Goal: Information Seeking & Learning: Find specific page/section

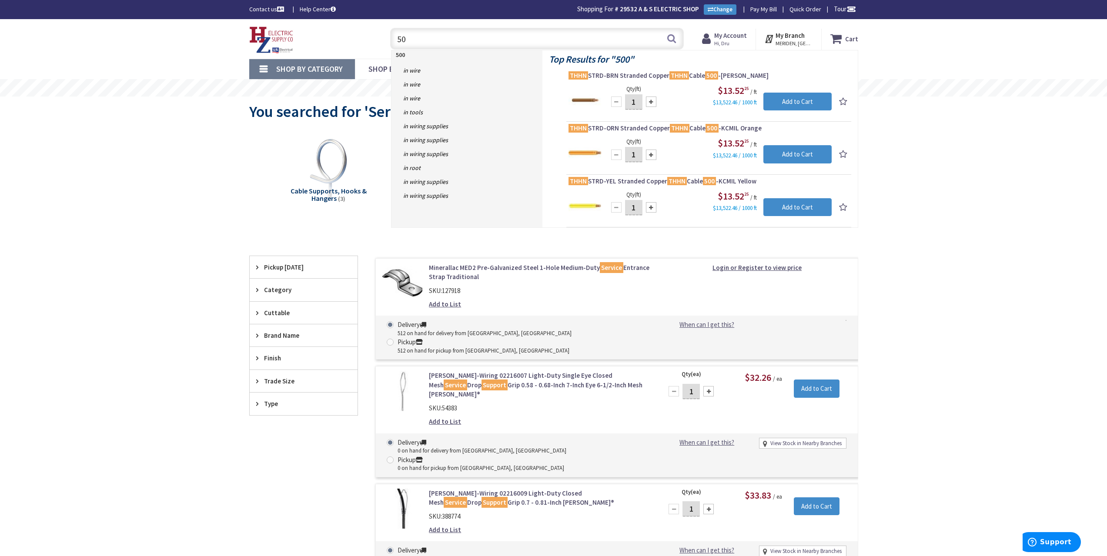
type input "5"
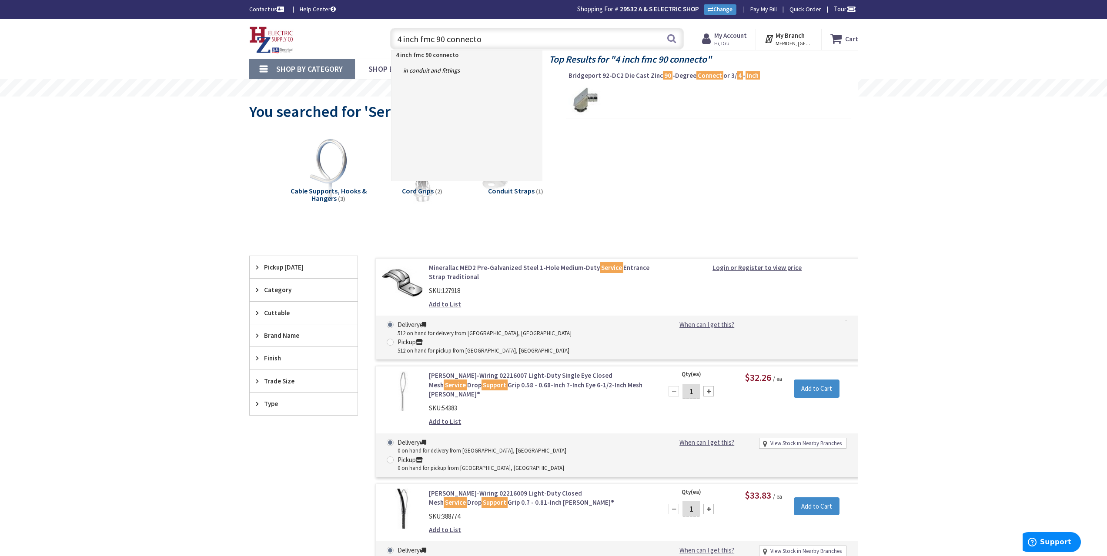
type input "4 inch fmc 90 connector"
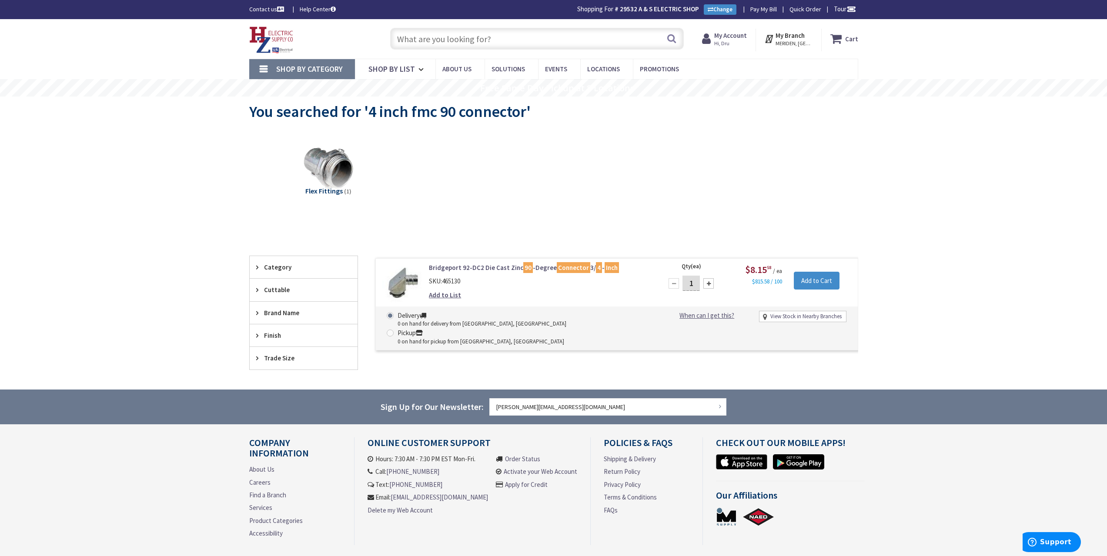
click at [430, 37] on input "text" at bounding box center [536, 39] width 293 height 22
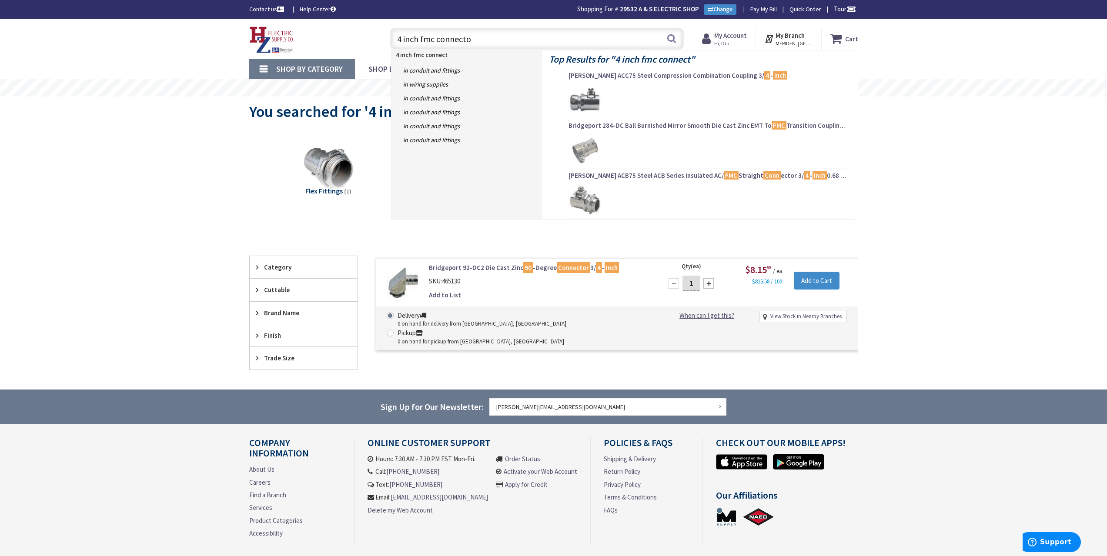
type input "4 inch fmc connector"
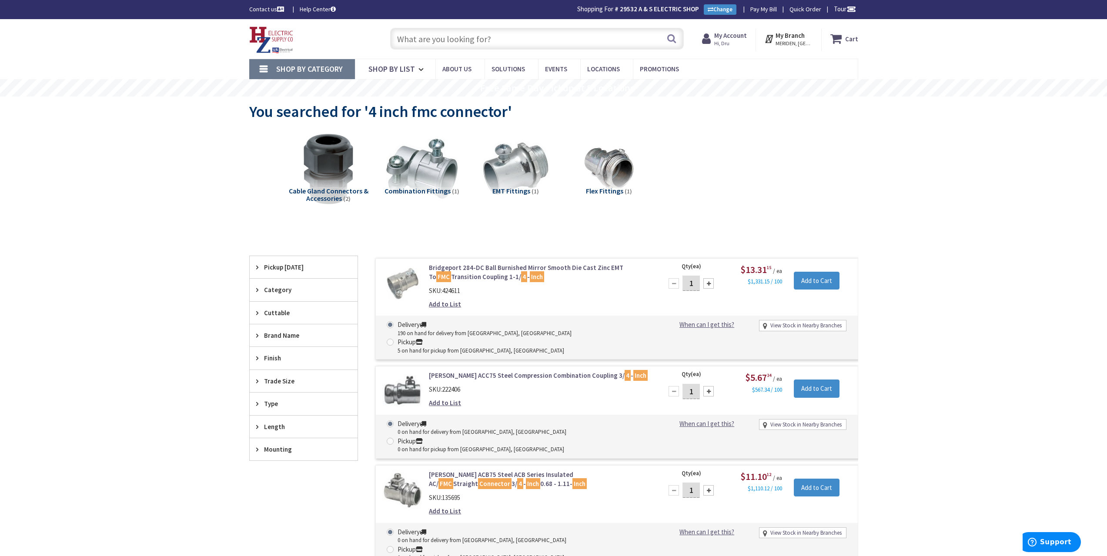
click at [480, 42] on input "text" at bounding box center [536, 39] width 293 height 22
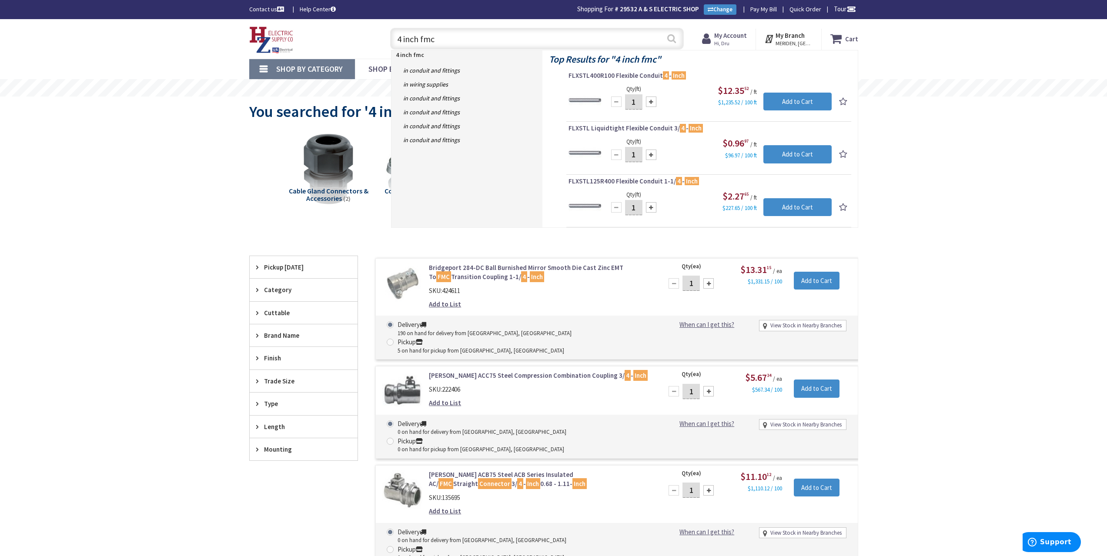
type input "4 inch fmc"
click at [668, 40] on button "Search" at bounding box center [671, 39] width 11 height 20
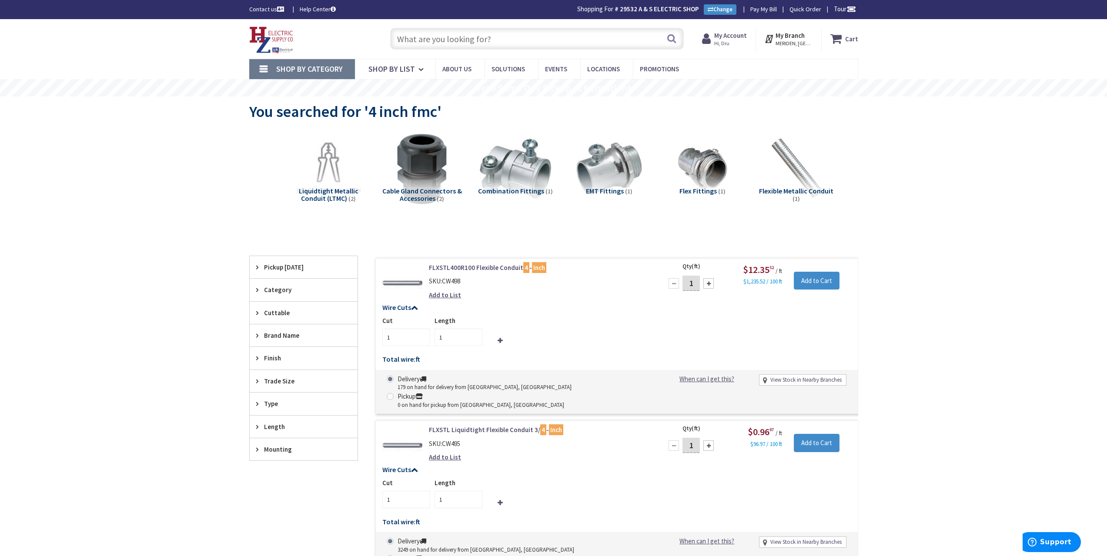
click at [491, 33] on input "text" at bounding box center [536, 39] width 293 height 22
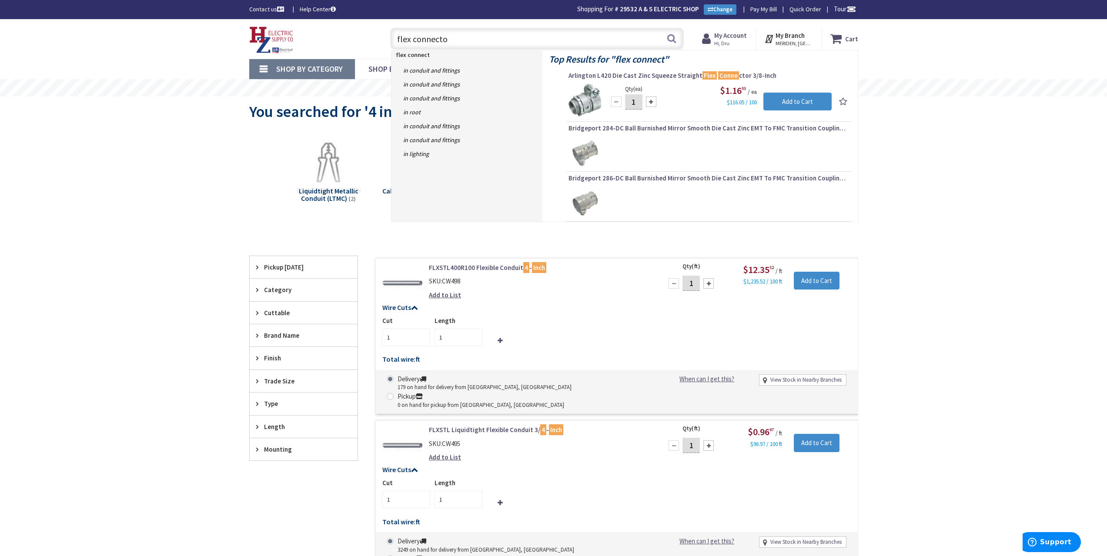
type input "flex connector"
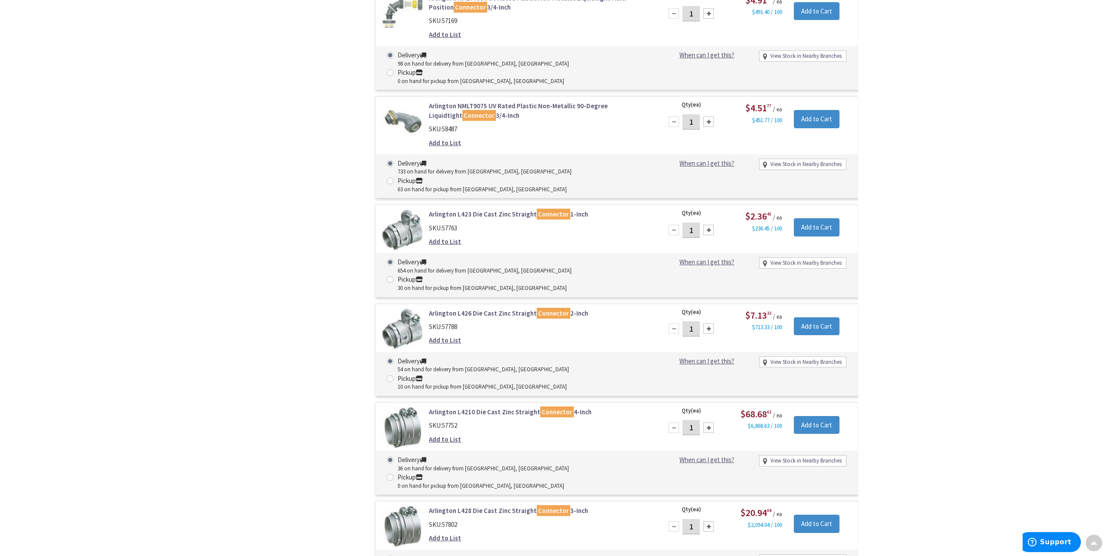
scroll to position [1610, 0]
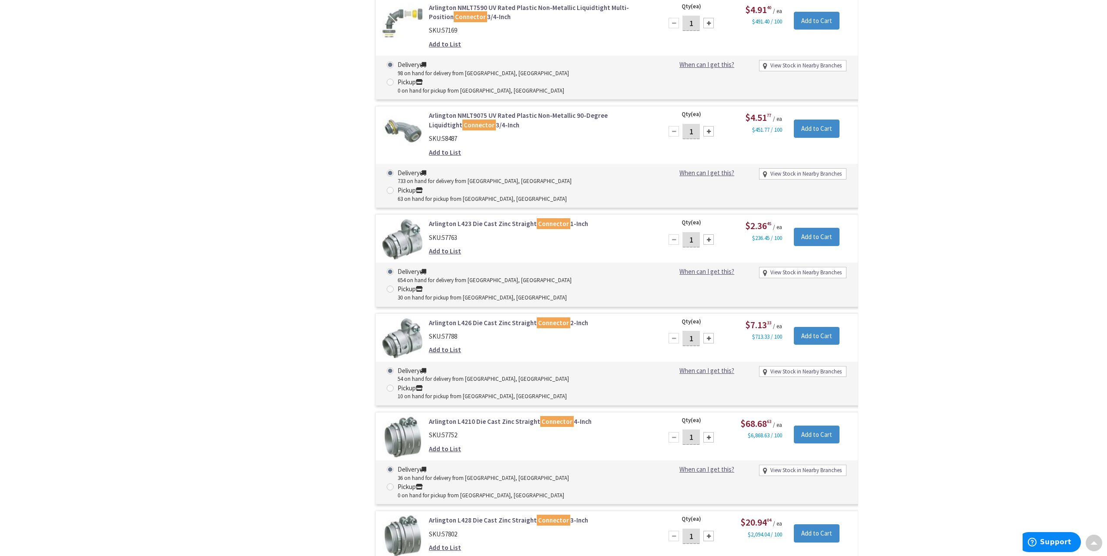
click at [506, 417] on link "Arlington L4210 Die Cast Zinc Straight Connector 4-Inch" at bounding box center [539, 421] width 221 height 9
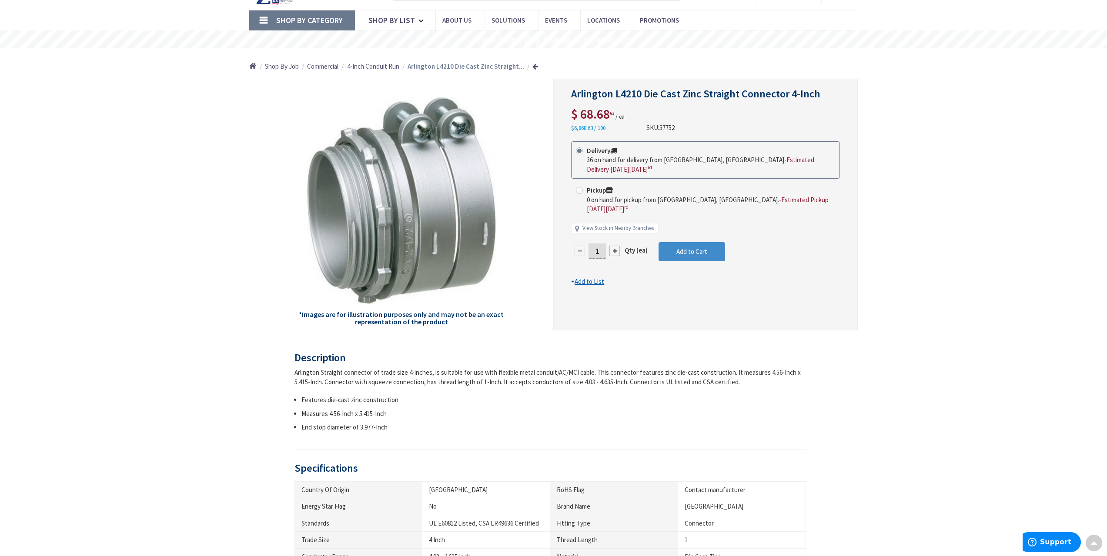
scroll to position [45, 0]
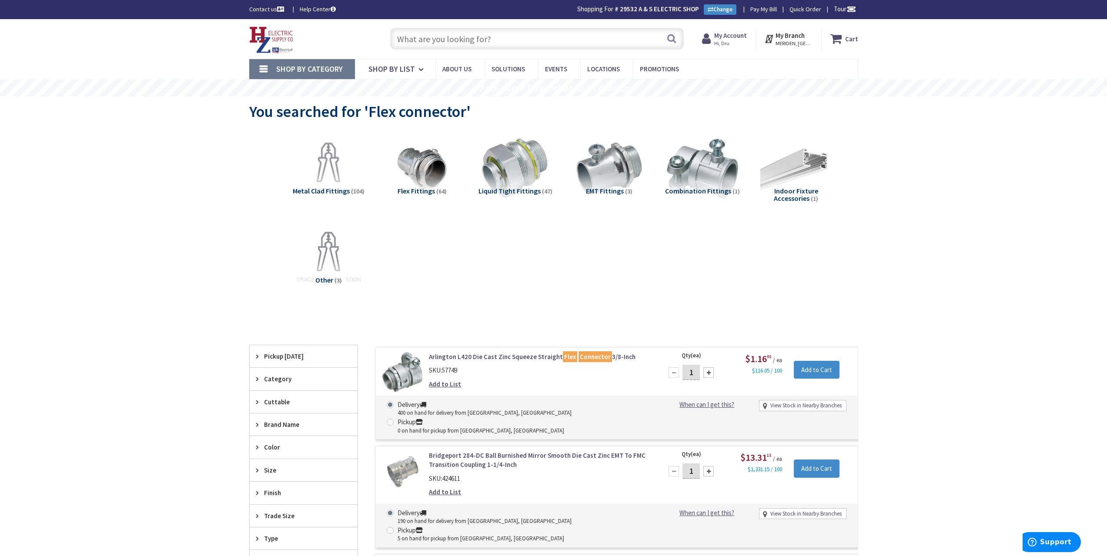
click at [443, 41] on input "text" at bounding box center [536, 39] width 293 height 22
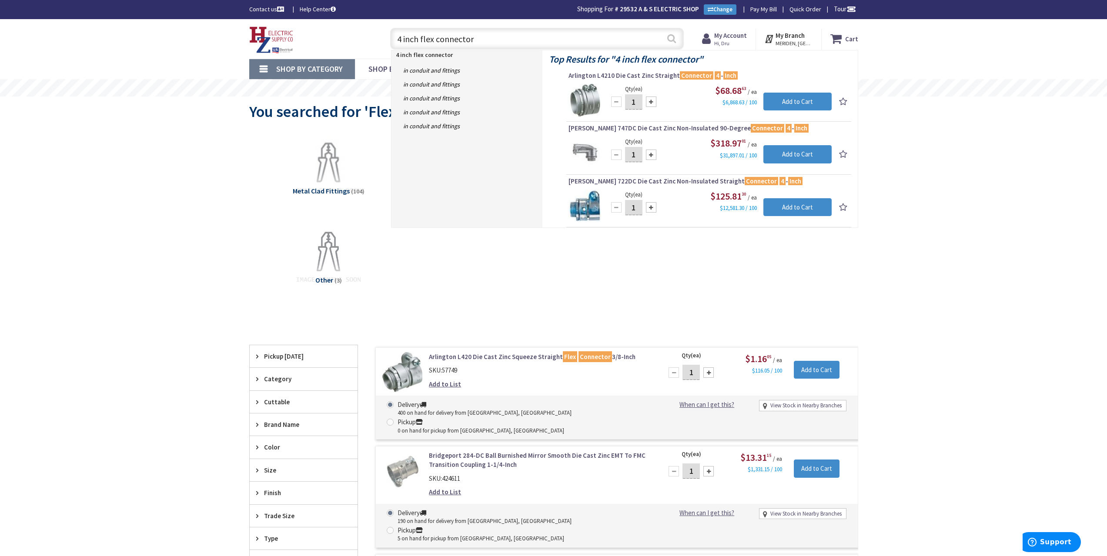
type input "4 inch flex connector"
click at [670, 37] on button "Search" at bounding box center [671, 39] width 11 height 20
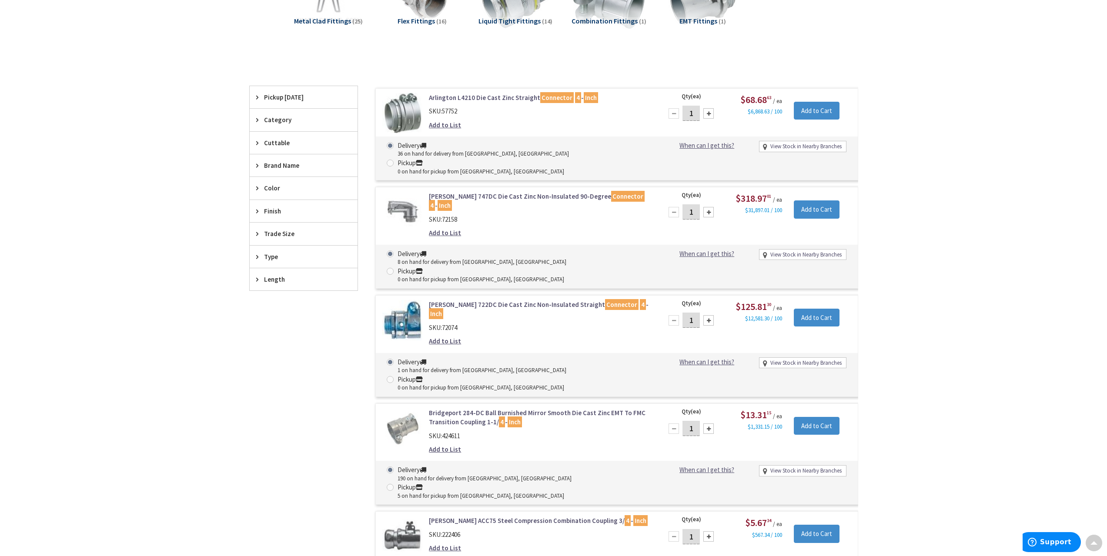
scroll to position [175, 0]
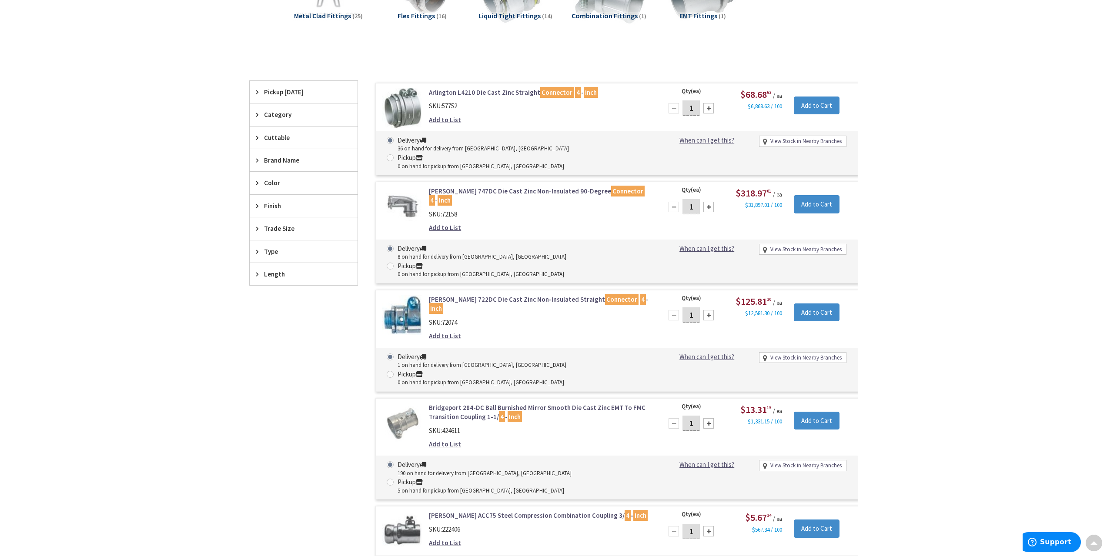
click at [278, 157] on span "Brand Name" at bounding box center [299, 160] width 71 height 9
click at [280, 189] on span "[GEOGRAPHIC_DATA]" at bounding box center [304, 192] width 108 height 15
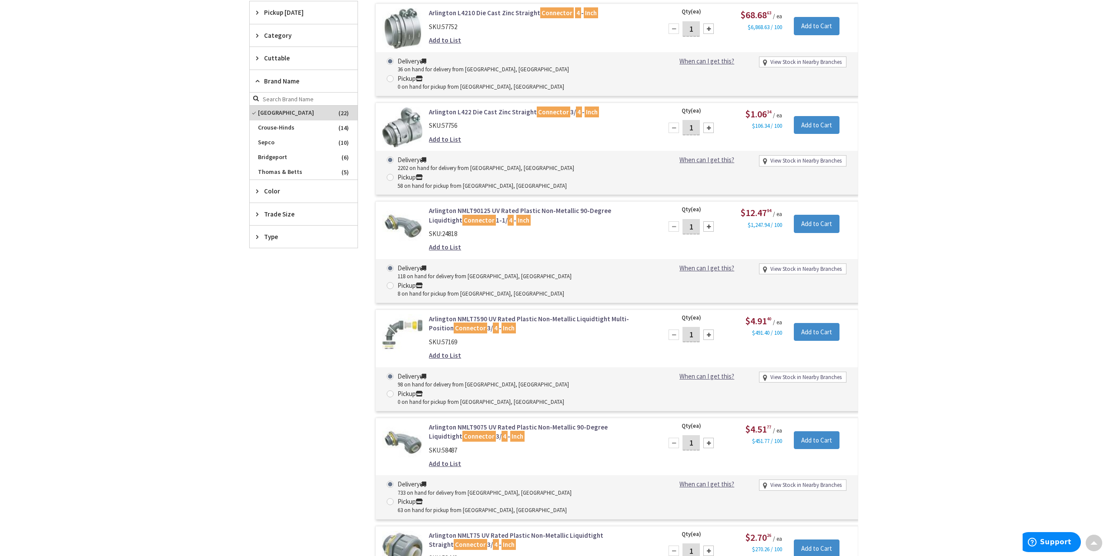
scroll to position [88, 0]
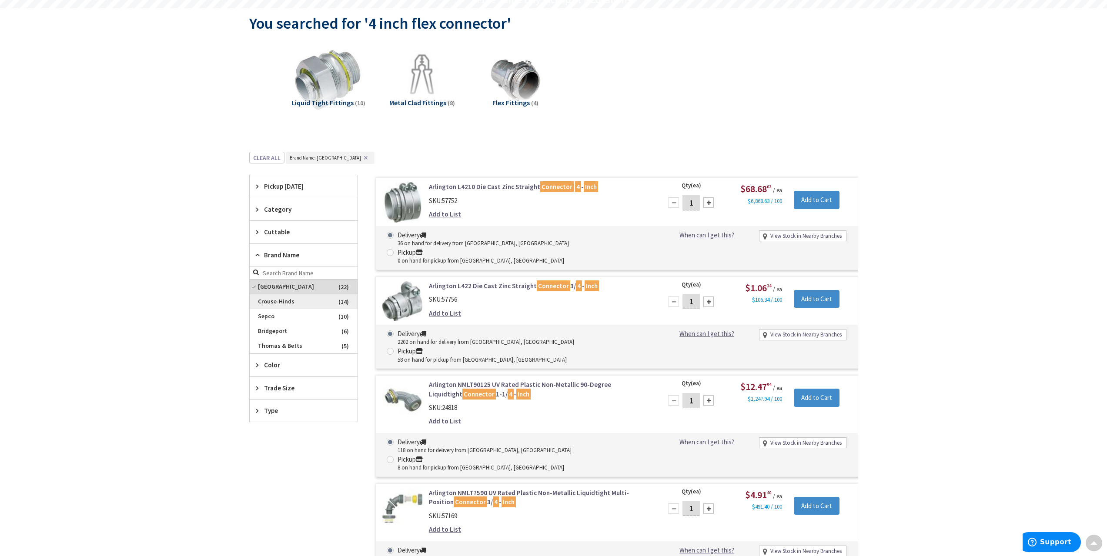
click at [295, 300] on span "Crouse-Hinds" at bounding box center [304, 301] width 108 height 15
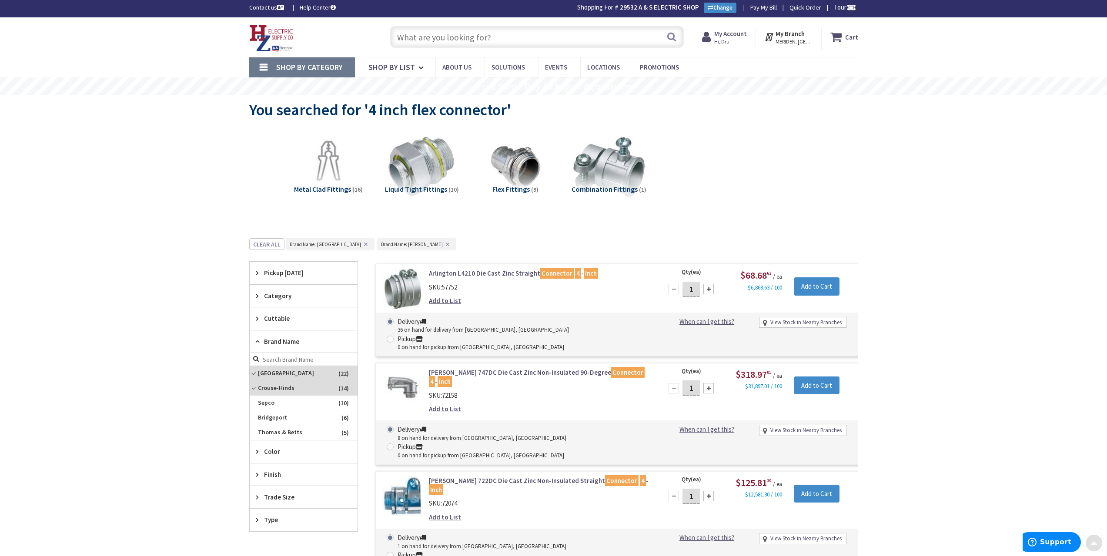
scroll to position [0, 0]
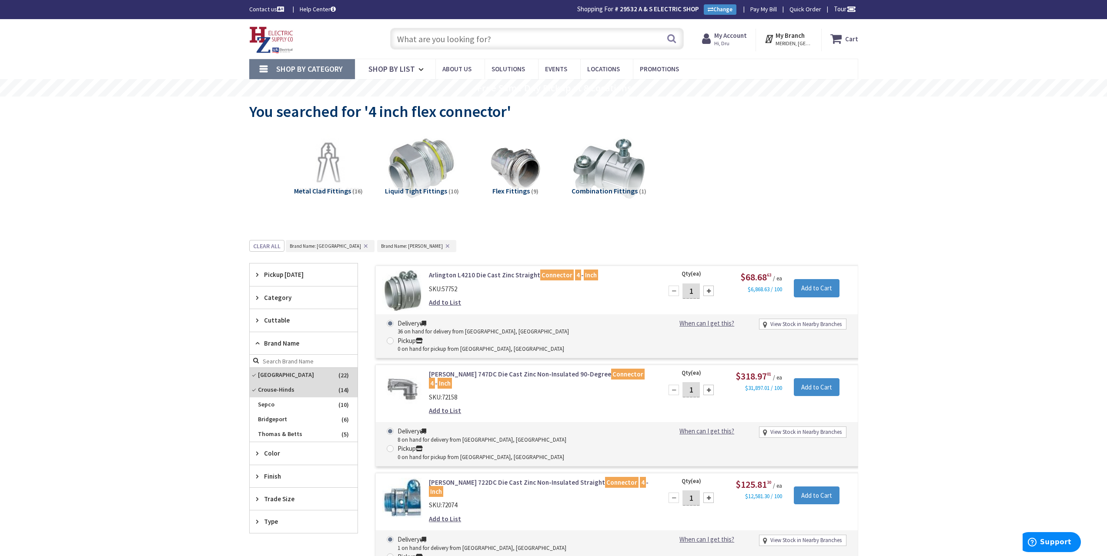
click at [506, 40] on input "text" at bounding box center [536, 39] width 293 height 22
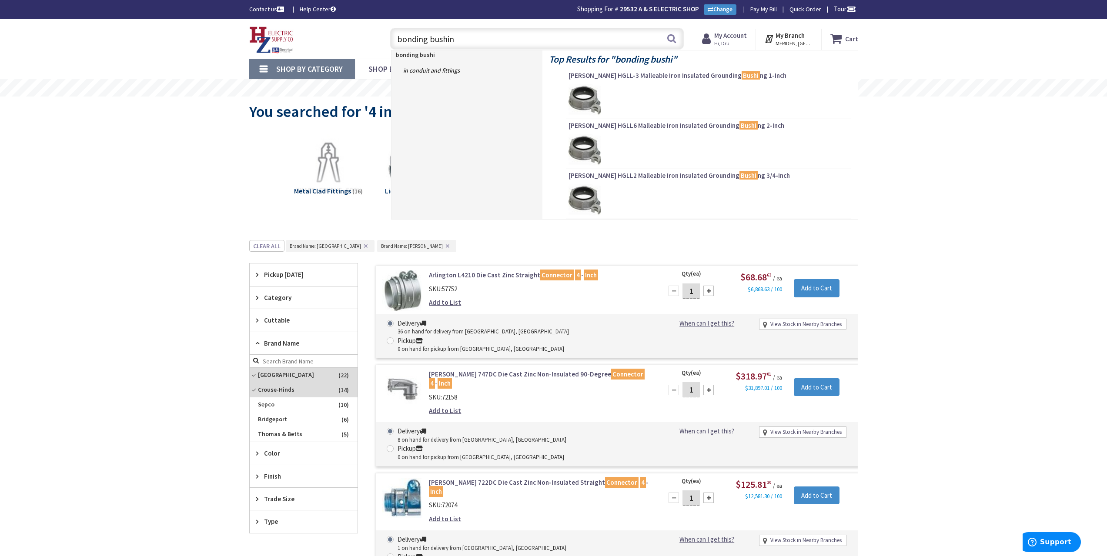
type input "bonding bushing"
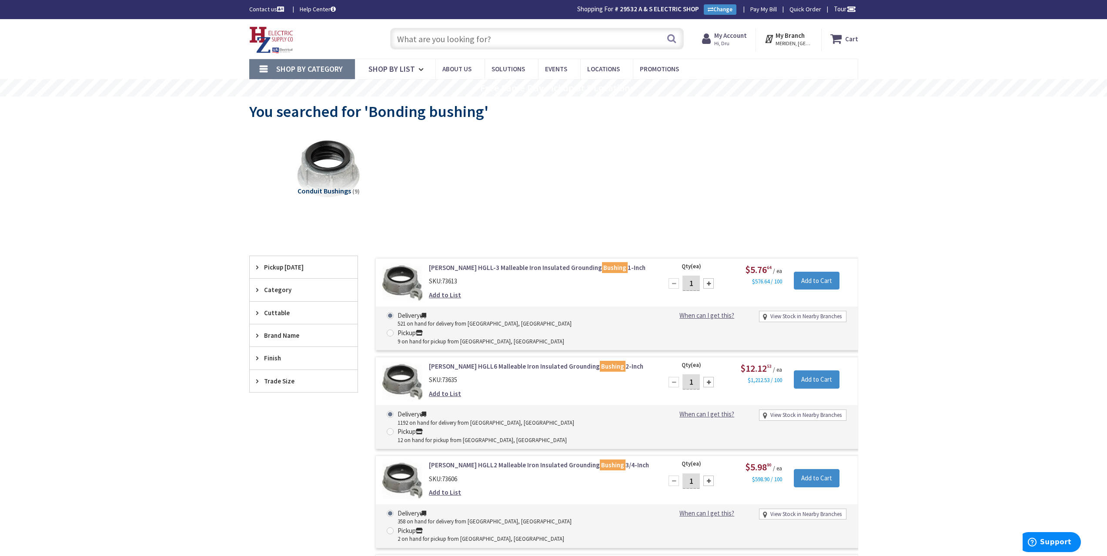
drag, startPoint x: 562, startPoint y: 40, endPoint x: 546, endPoint y: 55, distance: 21.8
click at [554, 45] on input "text" at bounding box center [536, 39] width 293 height 22
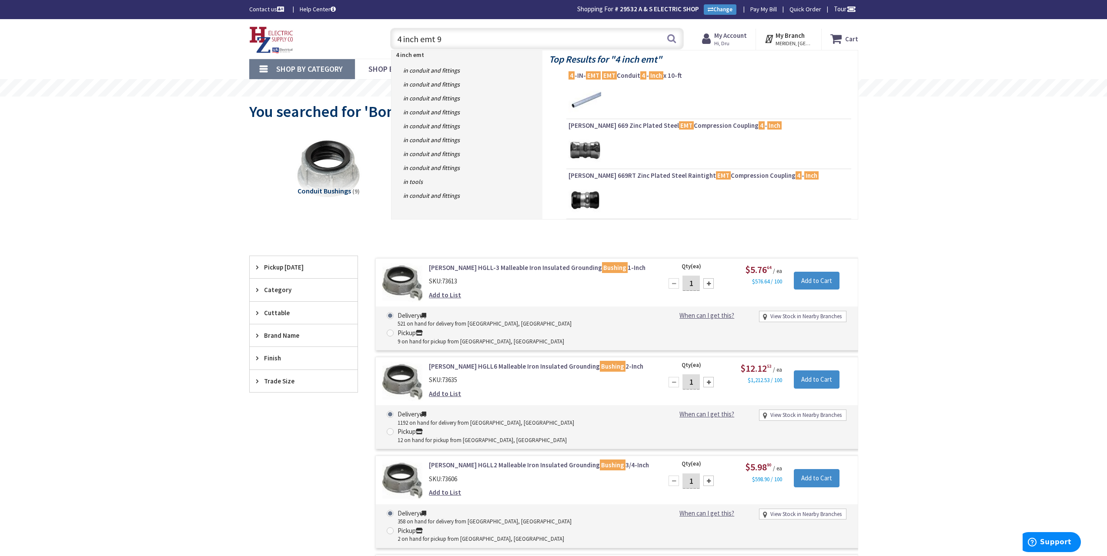
type input "4 inch emt 90"
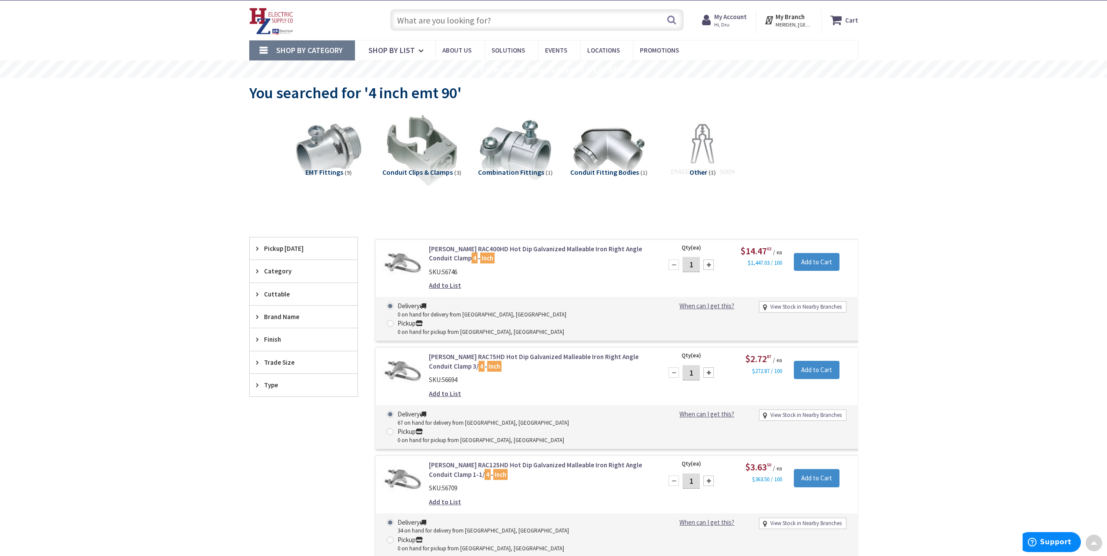
scroll to position [1, 0]
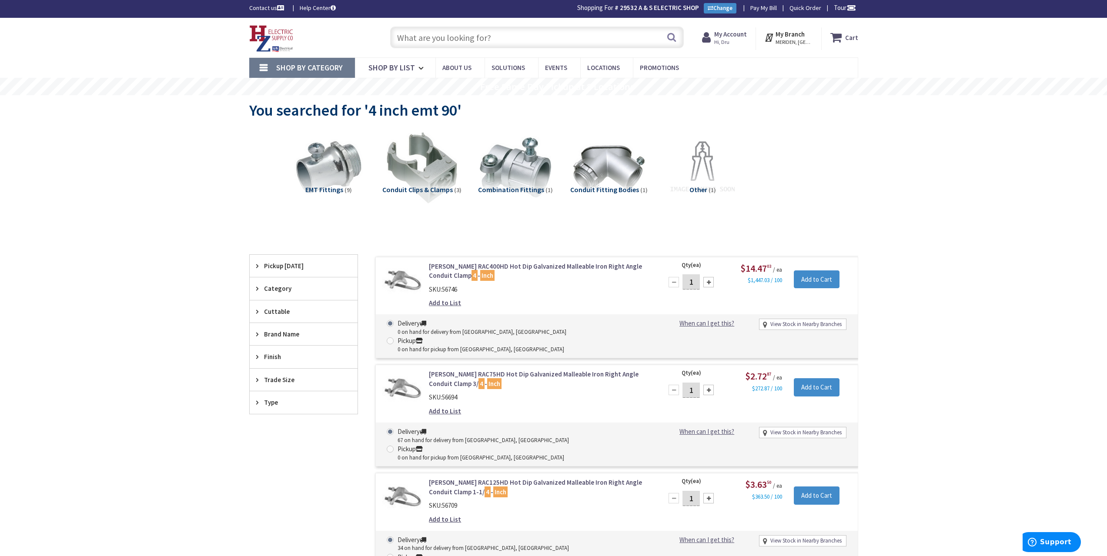
click at [438, 39] on input "text" at bounding box center [536, 38] width 293 height 22
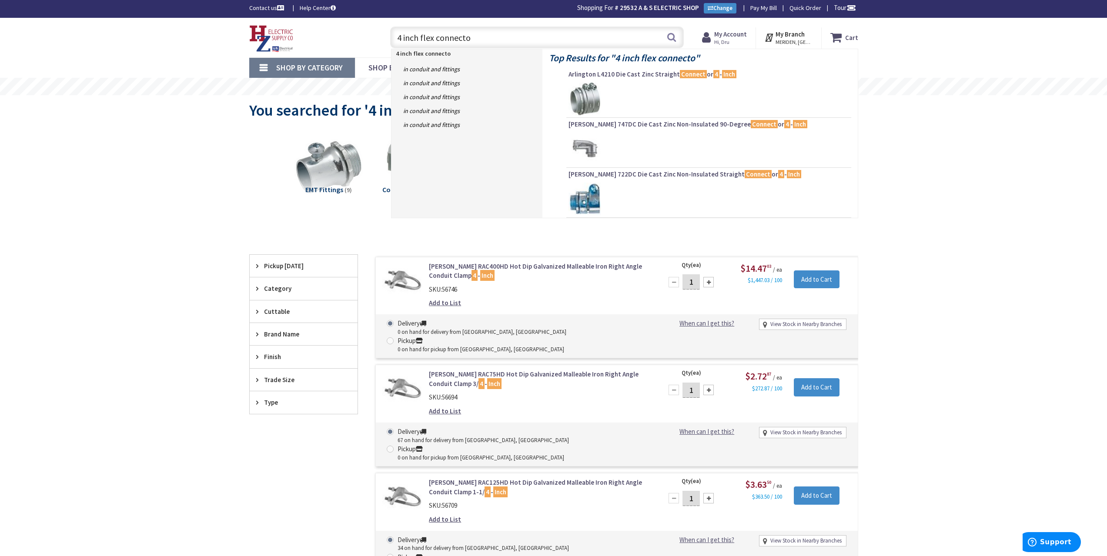
type input "4 inch flex connector"
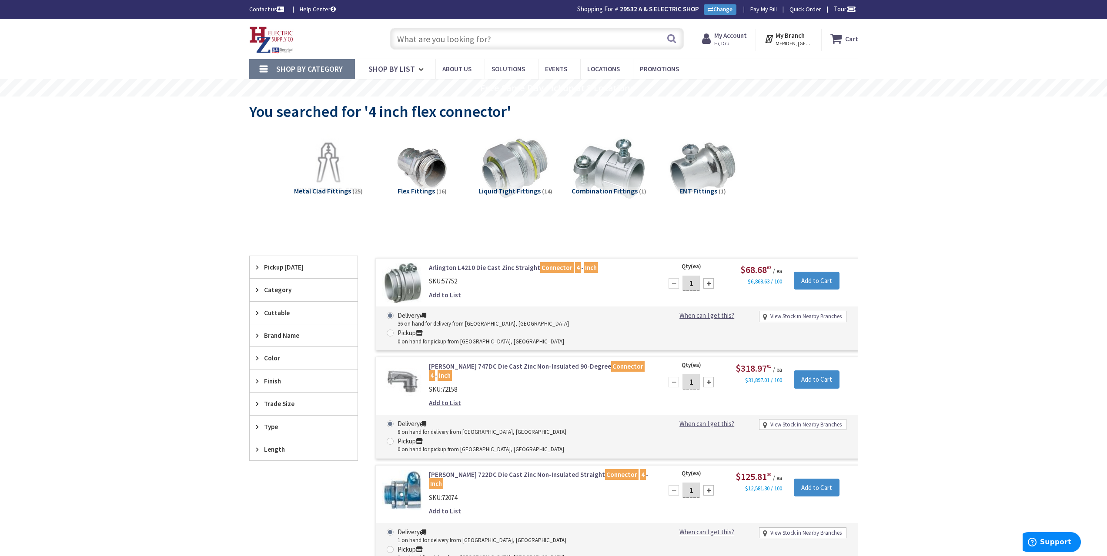
click at [475, 40] on input "text" at bounding box center [536, 39] width 293 height 22
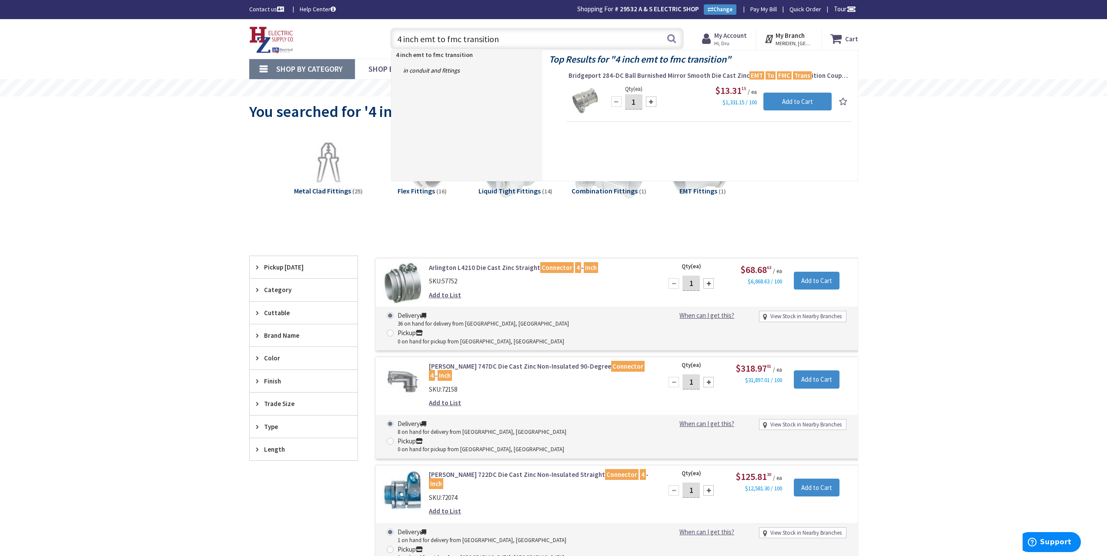
type input "4 inch emt to fmc transition"
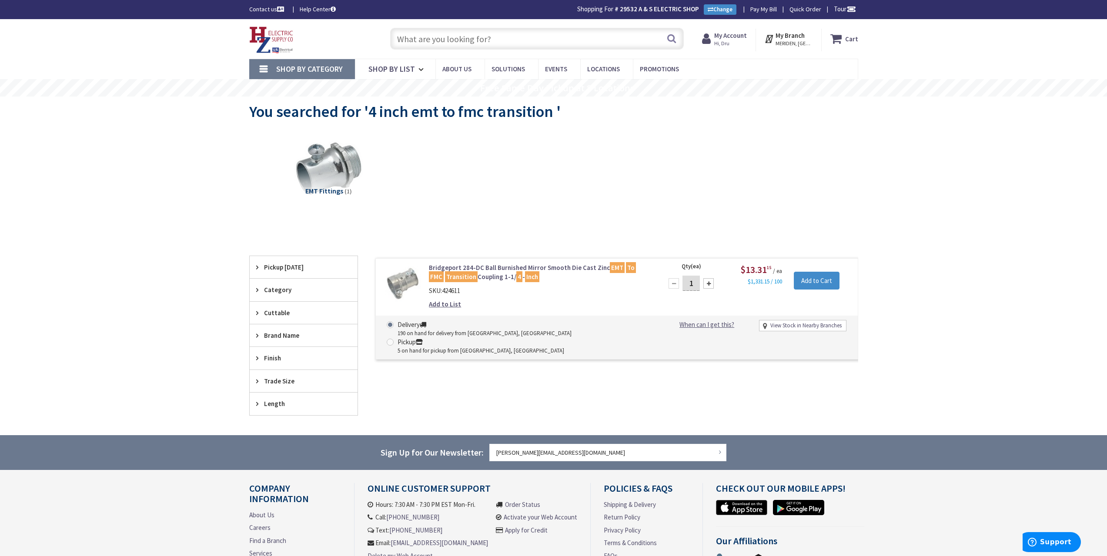
click at [498, 43] on input "text" at bounding box center [536, 39] width 293 height 22
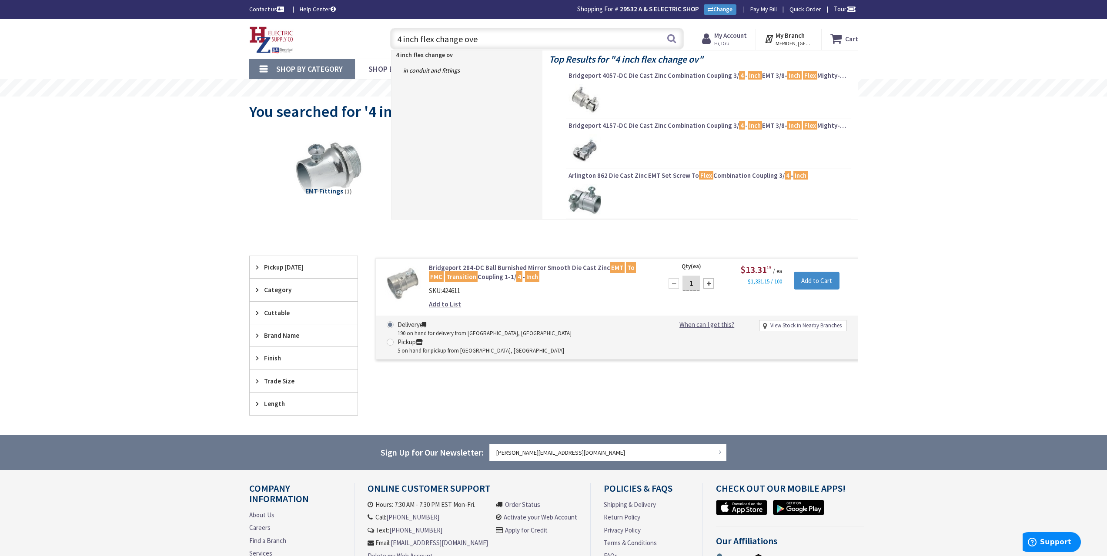
type input "4 inch flex change over"
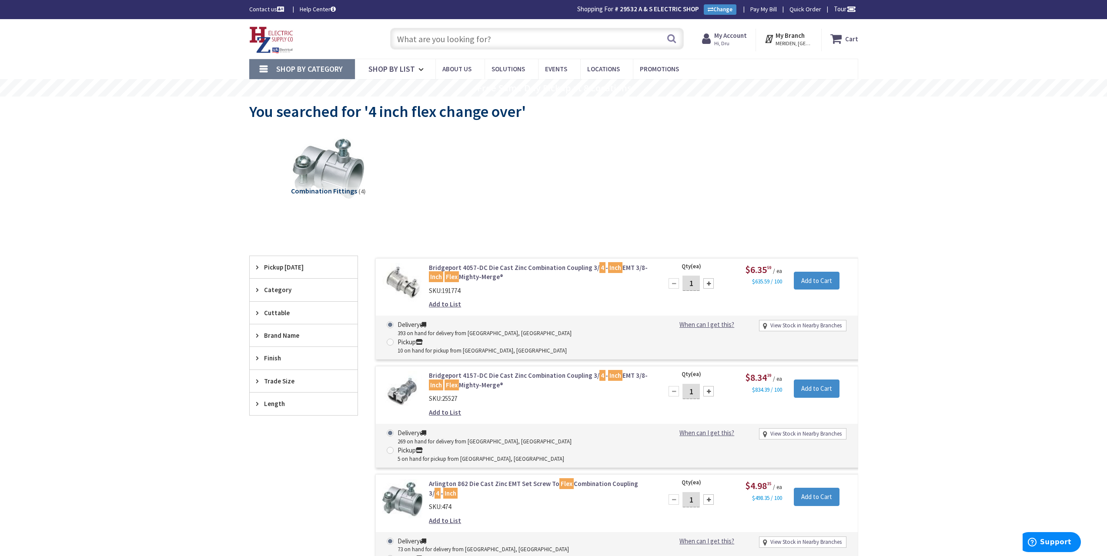
click at [438, 40] on input "text" at bounding box center [536, 39] width 293 height 22
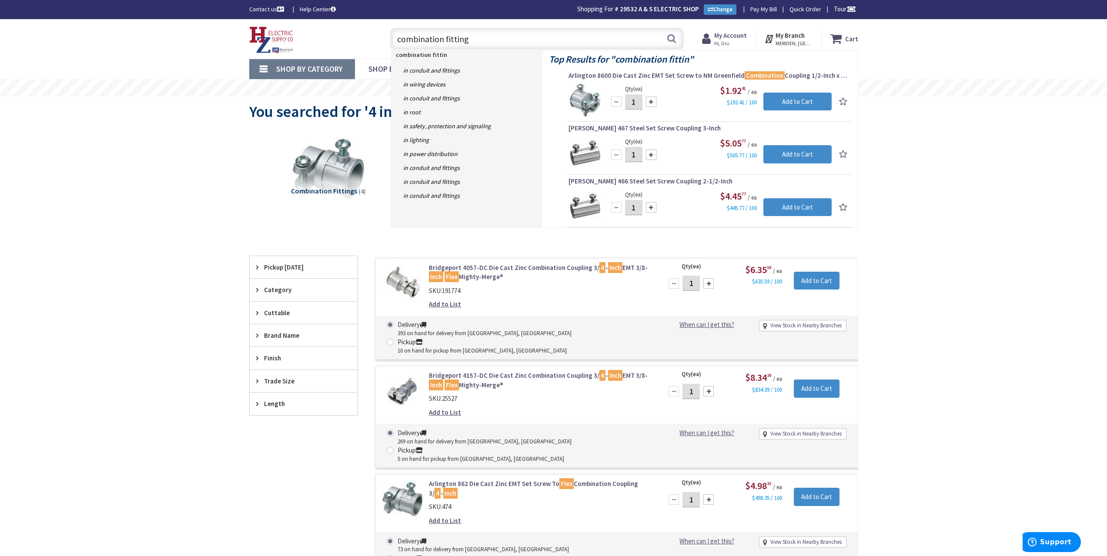
type input "combination fittings"
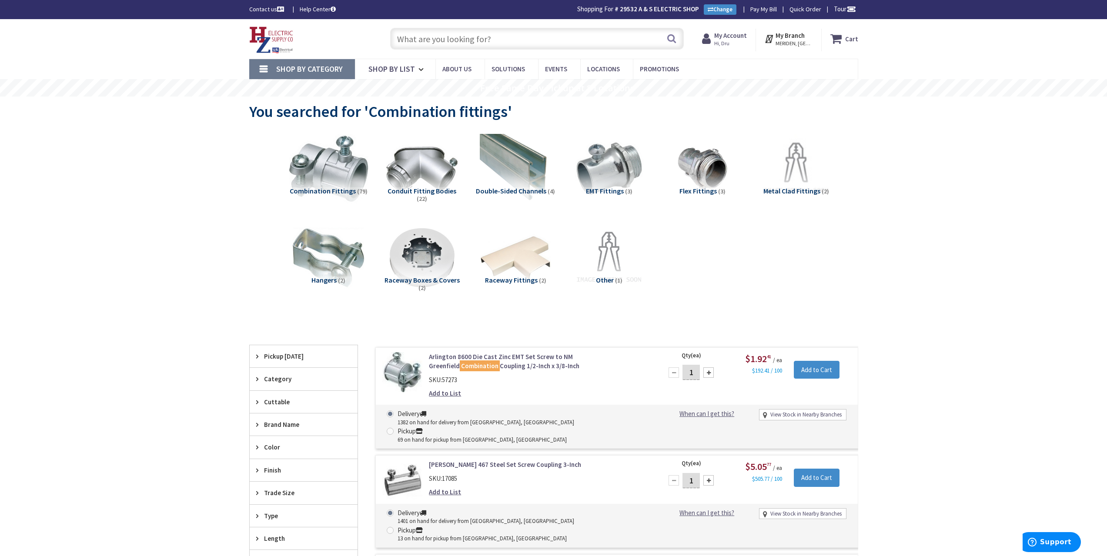
click at [334, 167] on img at bounding box center [328, 169] width 79 height 79
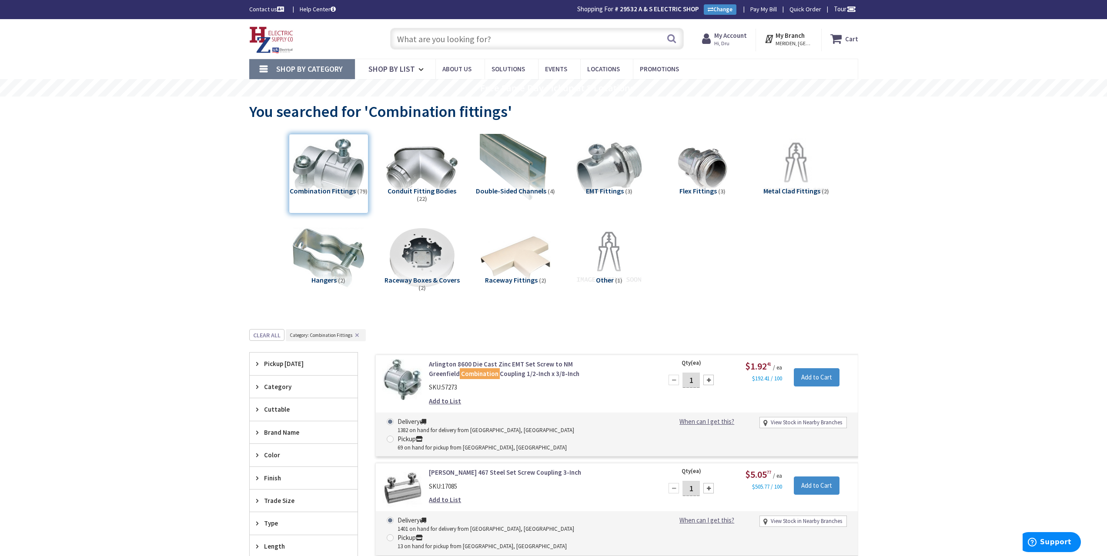
click at [449, 37] on input "text" at bounding box center [536, 39] width 293 height 22
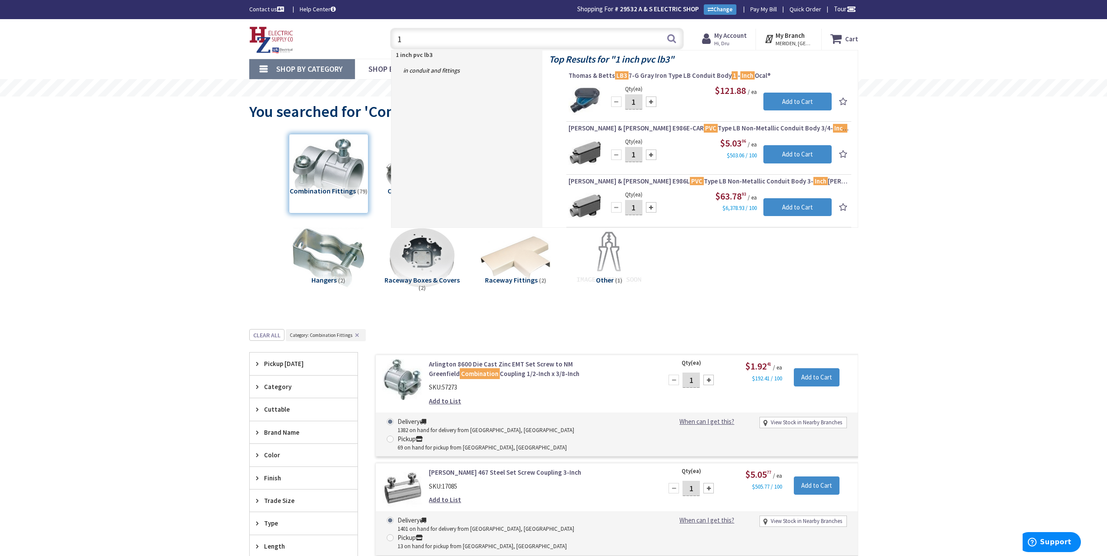
type input "1"
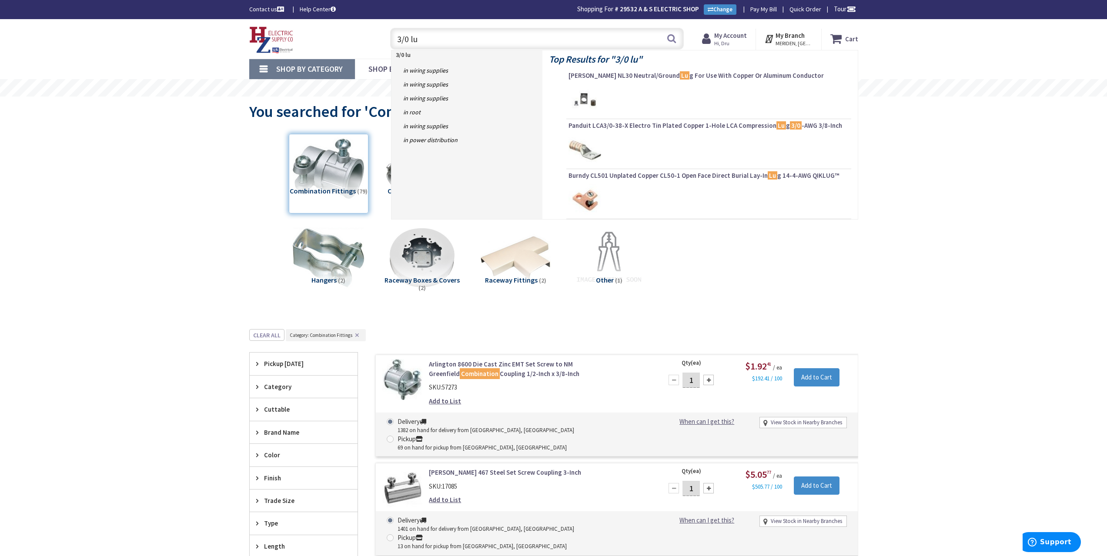
type input "3/0 lug"
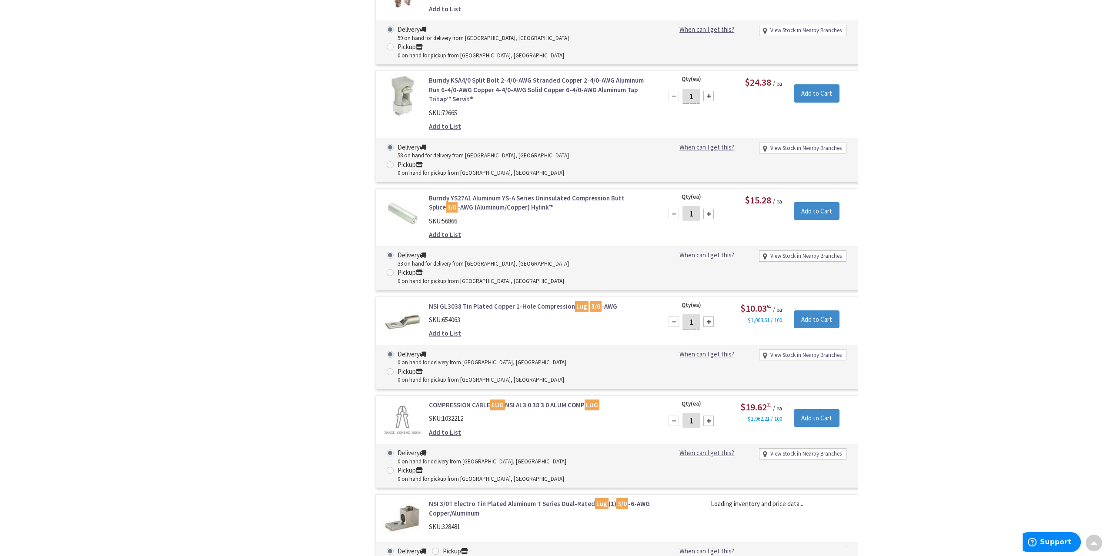
scroll to position [836, 0]
